Goal: Check status: Check status

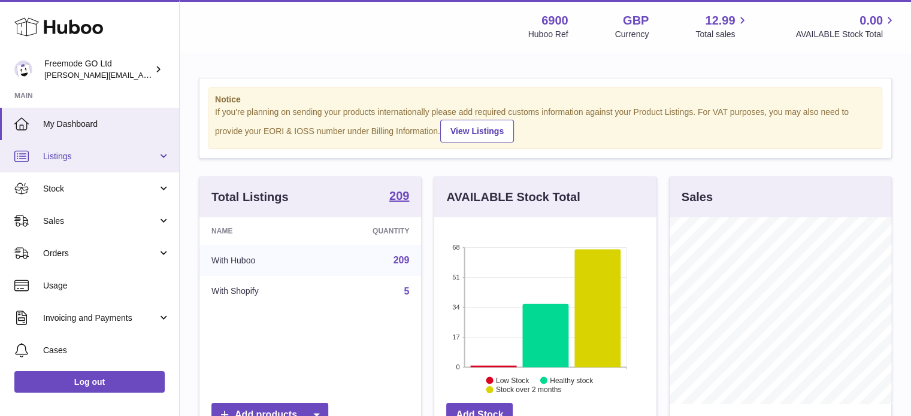
scroll to position [187, 222]
click at [77, 161] on span "Listings" at bounding box center [100, 156] width 114 height 11
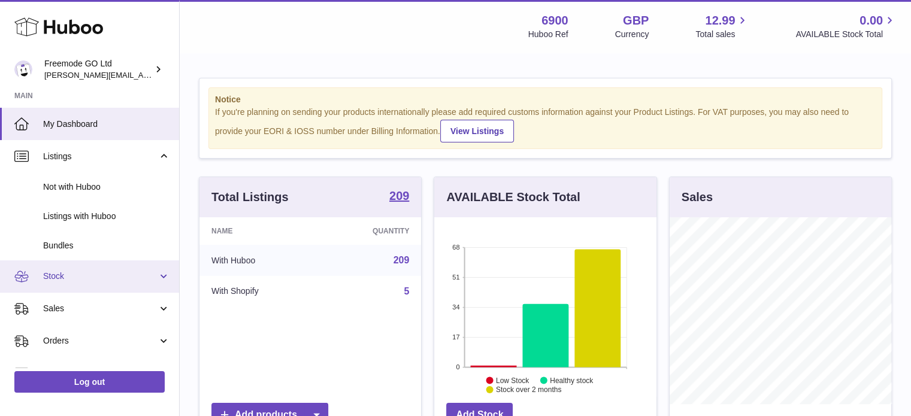
click at [89, 273] on span "Stock" at bounding box center [100, 276] width 114 height 11
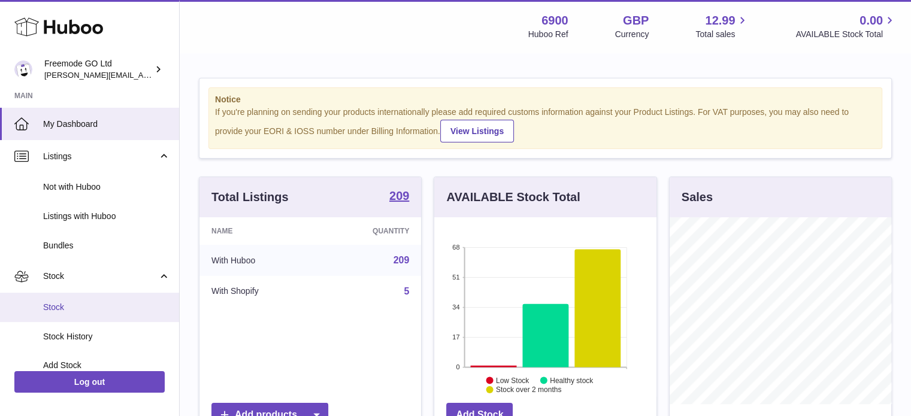
click at [105, 302] on span "Stock" at bounding box center [106, 307] width 127 height 11
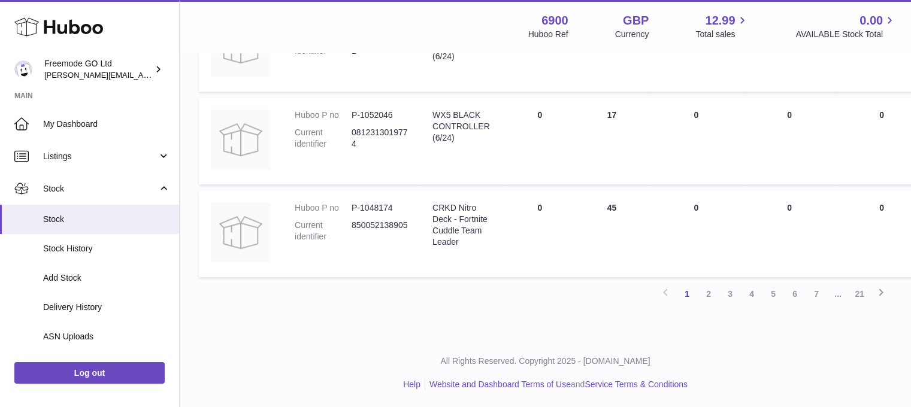
scroll to position [884, 0]
click at [105, 253] on span "Stock History" at bounding box center [106, 248] width 127 height 11
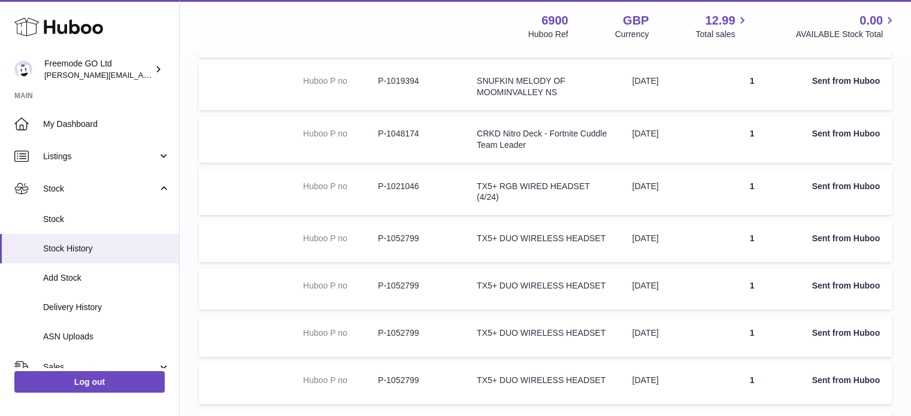
scroll to position [212, 0]
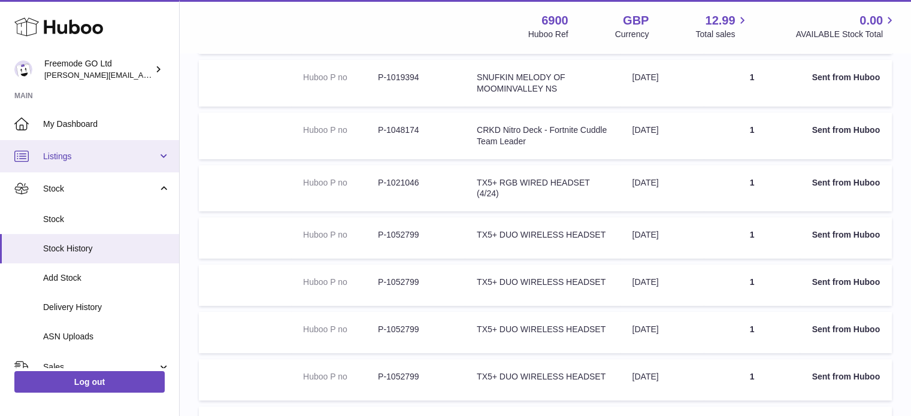
click at [101, 158] on span "Listings" at bounding box center [100, 156] width 114 height 11
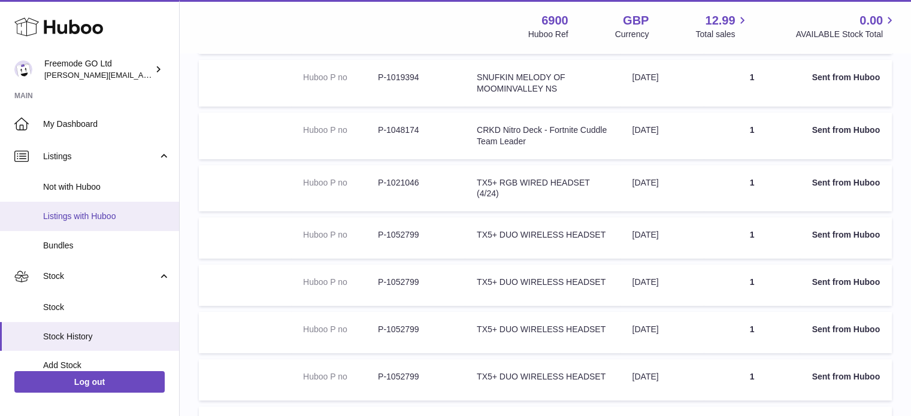
click at [128, 217] on span "Listings with Huboo" at bounding box center [106, 216] width 127 height 11
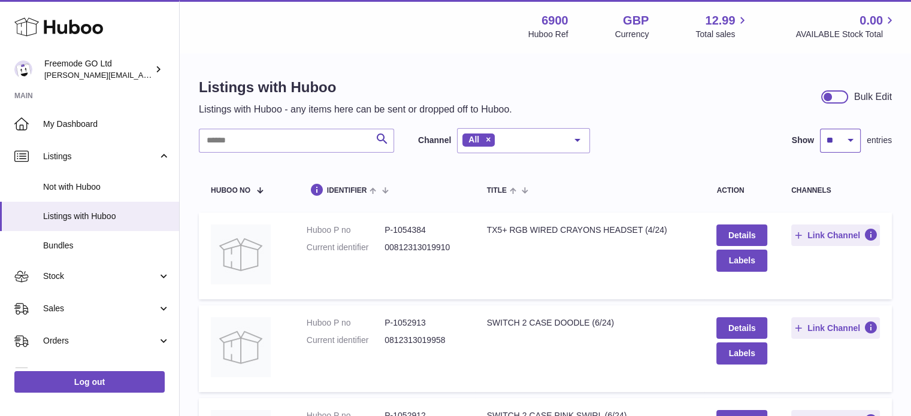
click at [834, 142] on select "** ** ** ***" at bounding box center [840, 141] width 41 height 24
select select "**"
click at [820, 129] on select "** ** ** ***" at bounding box center [840, 141] width 41 height 24
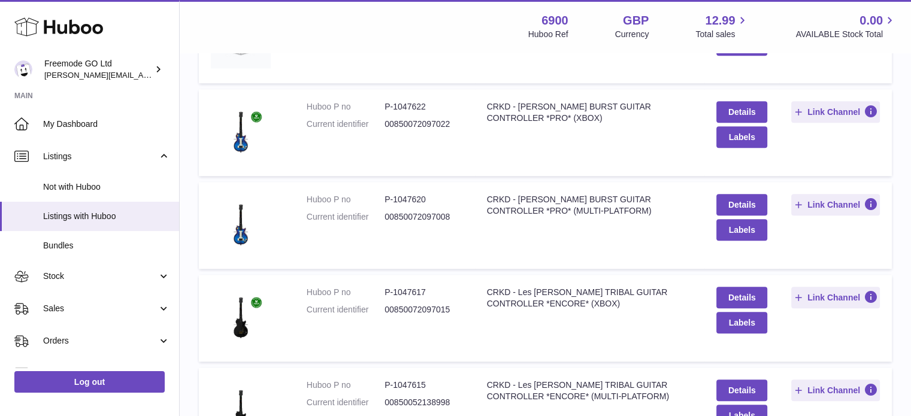
scroll to position [1148, 0]
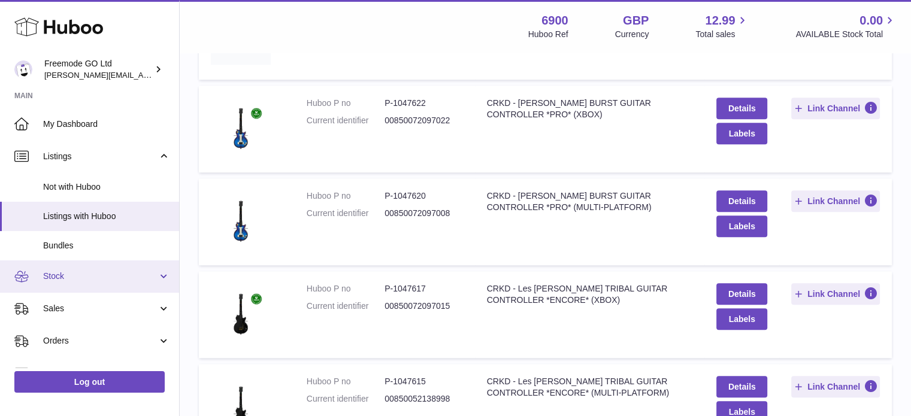
click at [75, 277] on span "Stock" at bounding box center [100, 276] width 114 height 11
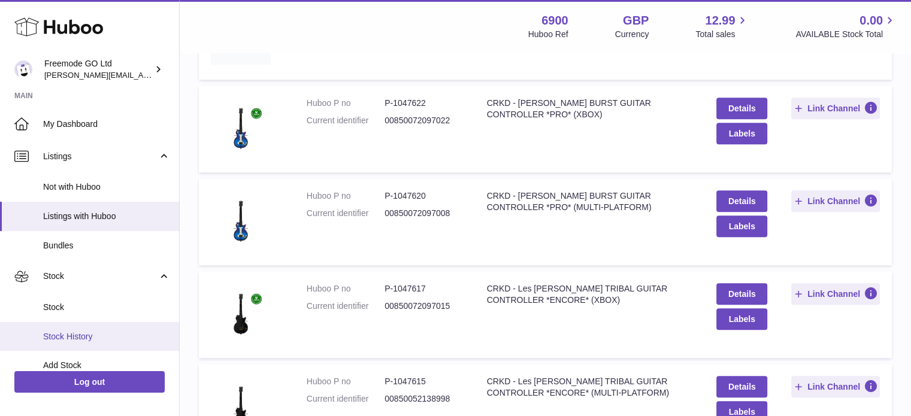
click at [95, 323] on link "Stock History" at bounding box center [89, 336] width 179 height 29
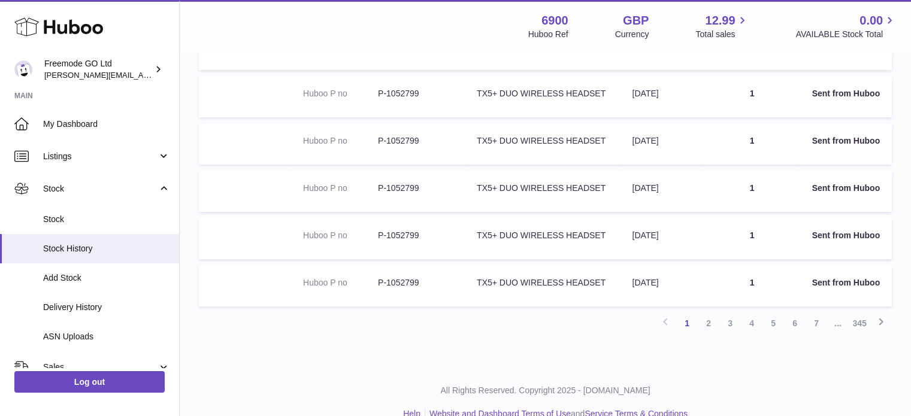
scroll to position [418, 0]
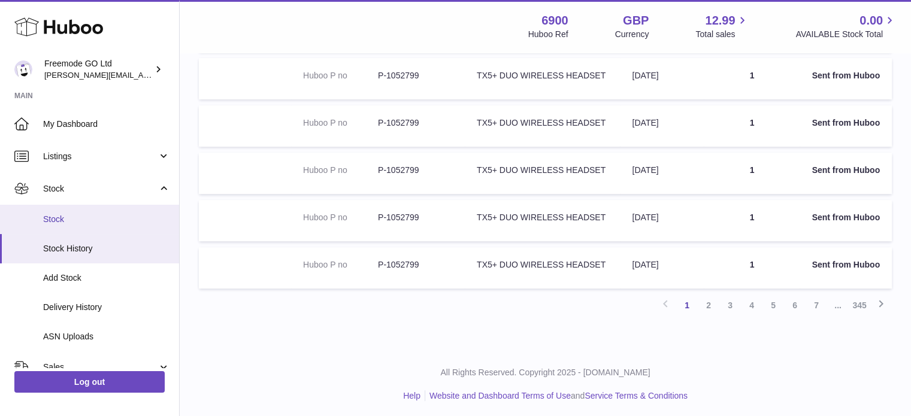
click at [110, 228] on link "Stock" at bounding box center [89, 219] width 179 height 29
